Goal: Task Accomplishment & Management: Complete application form

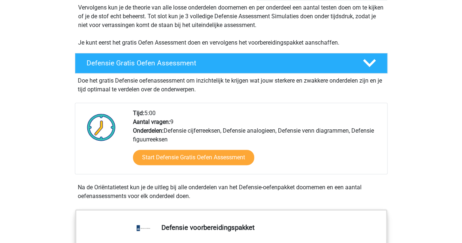
scroll to position [157, 0]
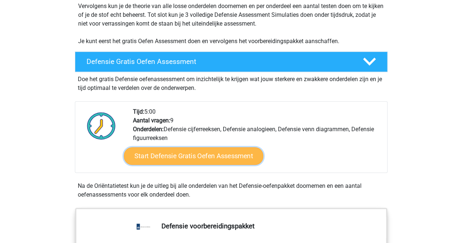
click at [211, 161] on link "Start Defensie Gratis Oefen Assessment" at bounding box center [194, 156] width 140 height 18
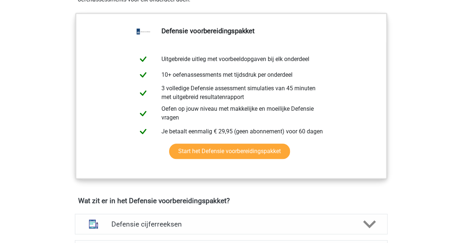
scroll to position [190, 0]
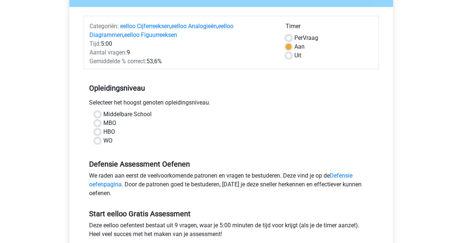
scroll to position [80, 0]
click at [103, 113] on label "Middelbare School" at bounding box center [127, 114] width 48 height 9
click at [99, 113] on input "Middelbare School" at bounding box center [98, 113] width 6 height 7
radio input "true"
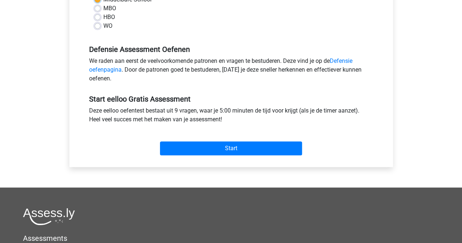
scroll to position [195, 0]
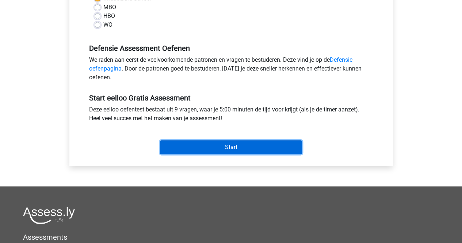
click at [210, 142] on input "Start" at bounding box center [231, 147] width 142 height 14
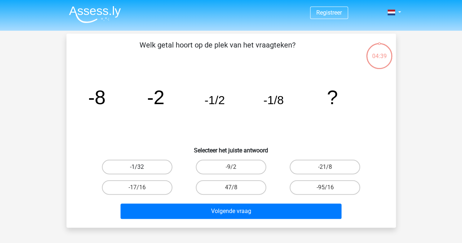
click at [162, 165] on label "-1/32" at bounding box center [137, 167] width 71 height 15
click at [142, 167] on input "-1/32" at bounding box center [139, 169] width 5 height 5
radio input "true"
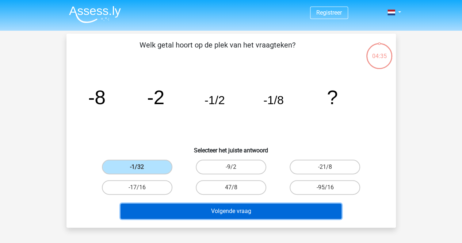
click at [208, 217] on button "Volgende vraag" at bounding box center [231, 211] width 221 height 15
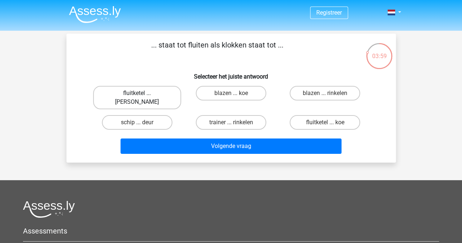
click at [132, 92] on label "fluitketel ... luiden" at bounding box center [137, 97] width 88 height 23
click at [137, 93] on input "fluitketel ... luiden" at bounding box center [139, 95] width 5 height 5
radio input "true"
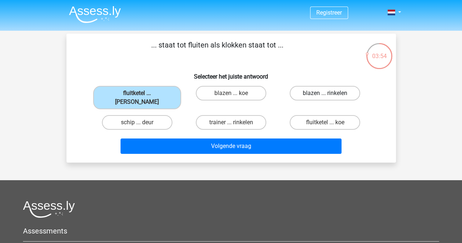
click at [345, 95] on label "blazen ... rinkelen" at bounding box center [325, 93] width 71 height 15
click at [330, 95] on input "blazen ... rinkelen" at bounding box center [327, 95] width 5 height 5
radio input "true"
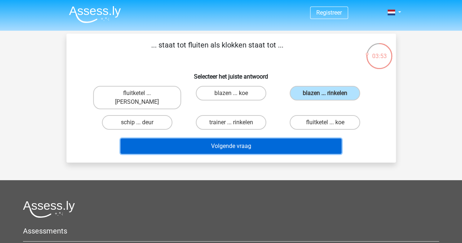
click at [283, 138] on button "Volgende vraag" at bounding box center [231, 145] width 221 height 15
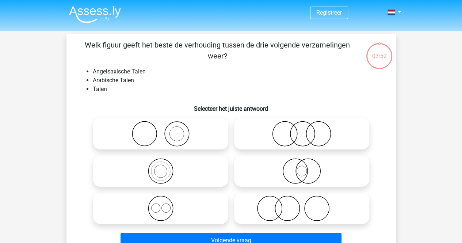
scroll to position [34, 0]
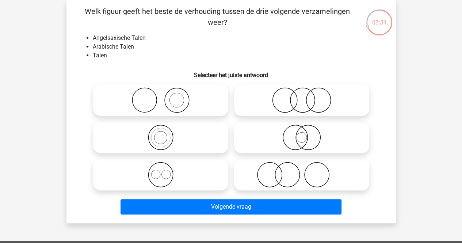
click at [180, 177] on icon at bounding box center [160, 175] width 129 height 26
click at [166, 171] on input "radio" at bounding box center [163, 168] width 5 height 5
radio input "true"
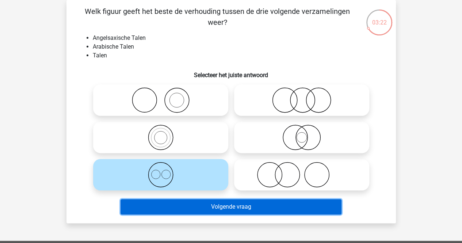
click at [196, 211] on button "Volgende vraag" at bounding box center [231, 206] width 221 height 15
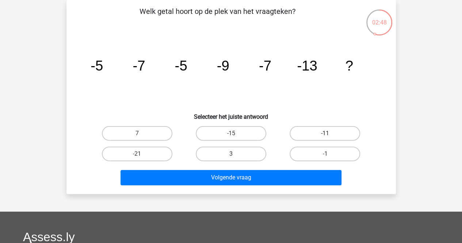
click at [306, 136] on label "-11" at bounding box center [325, 133] width 71 height 15
click at [325, 136] on input "-11" at bounding box center [327, 135] width 5 height 5
radio input "true"
click at [254, 136] on label "-15" at bounding box center [231, 133] width 71 height 15
click at [236, 136] on input "-15" at bounding box center [233, 135] width 5 height 5
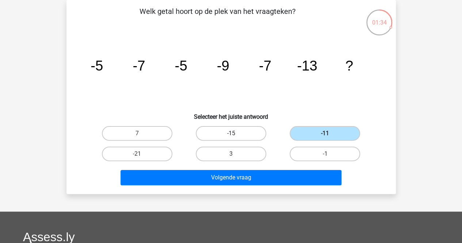
radio input "true"
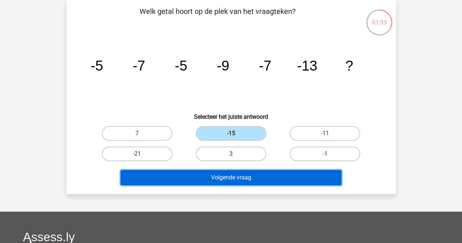
click at [284, 179] on button "Volgende vraag" at bounding box center [231, 177] width 221 height 15
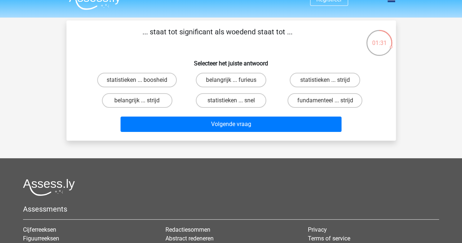
scroll to position [0, 0]
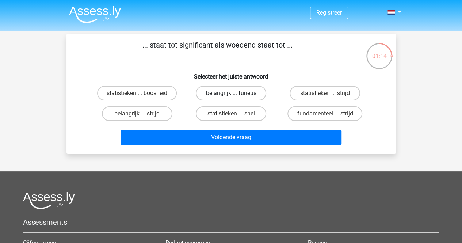
click at [244, 95] on label "belangrijk ... furieus" at bounding box center [231, 93] width 71 height 15
click at [236, 95] on input "belangrijk ... furieus" at bounding box center [233, 95] width 5 height 5
radio input "true"
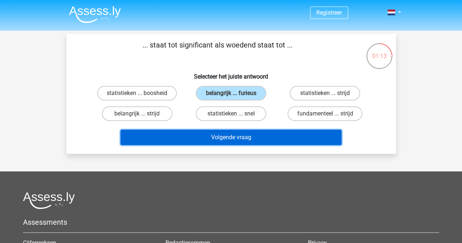
click at [241, 137] on button "Volgende vraag" at bounding box center [231, 137] width 221 height 15
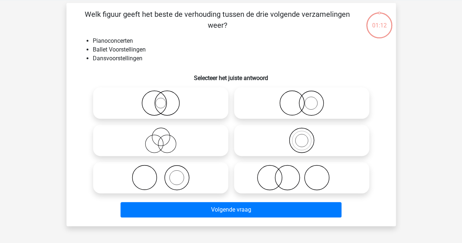
scroll to position [34, 0]
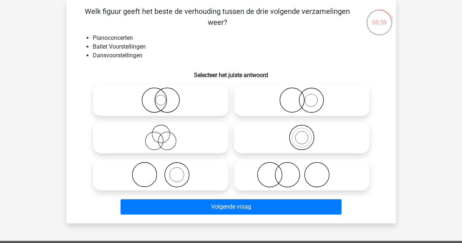
click at [166, 140] on icon at bounding box center [160, 138] width 129 height 26
click at [166, 134] on input "radio" at bounding box center [163, 131] width 5 height 5
radio input "true"
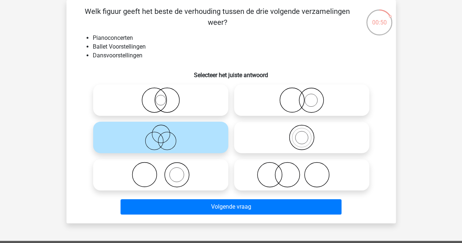
click at [258, 181] on icon at bounding box center [301, 175] width 129 height 26
click at [302, 171] on input "radio" at bounding box center [304, 168] width 5 height 5
radio input "true"
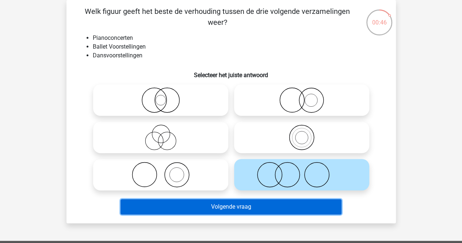
click at [267, 209] on button "Volgende vraag" at bounding box center [231, 206] width 221 height 15
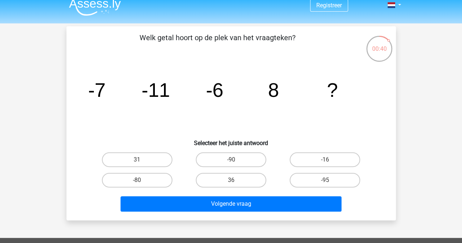
scroll to position [0, 0]
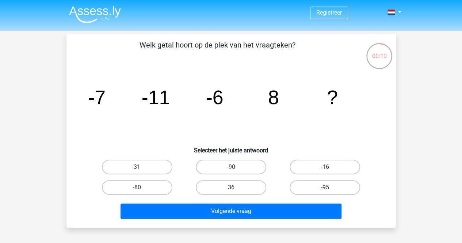
click at [240, 189] on label "36" at bounding box center [231, 187] width 71 height 15
click at [236, 189] on input "36" at bounding box center [233, 189] width 5 height 5
radio input "true"
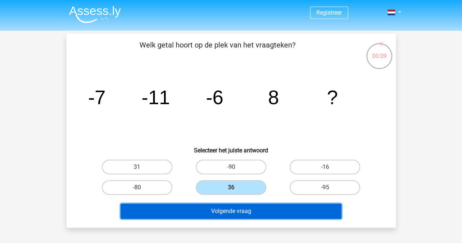
click at [249, 214] on button "Volgende vraag" at bounding box center [231, 211] width 221 height 15
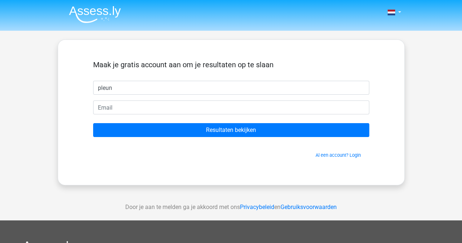
type input "pleun"
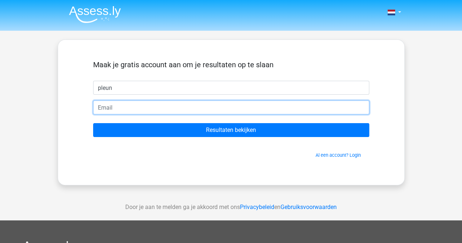
click at [277, 111] on input "email" at bounding box center [231, 107] width 276 height 14
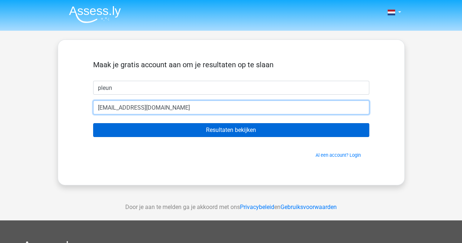
type input "[EMAIL_ADDRESS][DOMAIN_NAME]"
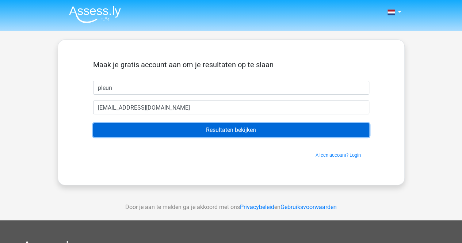
click at [244, 132] on input "Resultaten bekijken" at bounding box center [231, 130] width 276 height 14
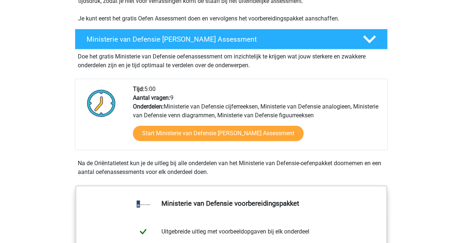
scroll to position [182, 0]
